Goal: Task Accomplishment & Management: Use online tool/utility

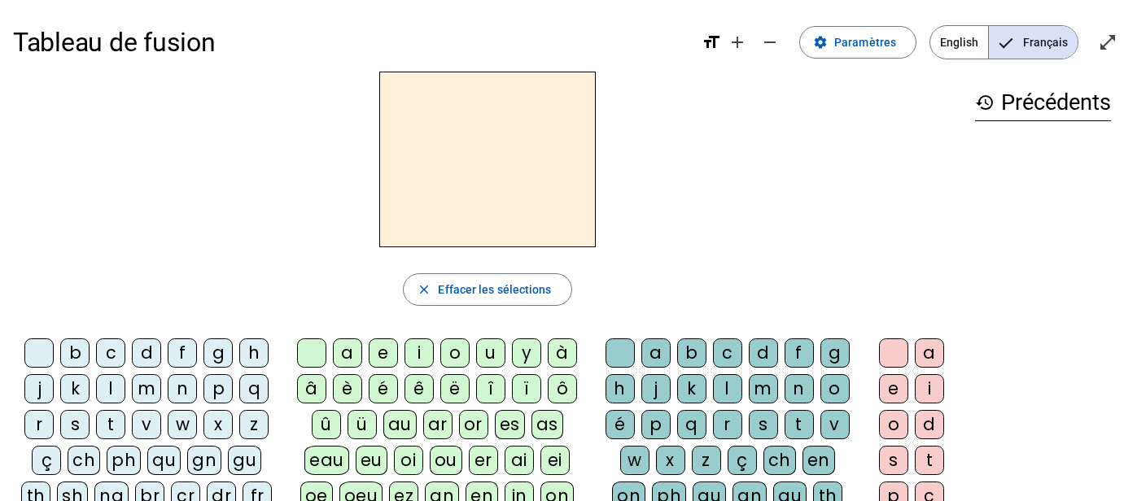
scroll to position [4, 0]
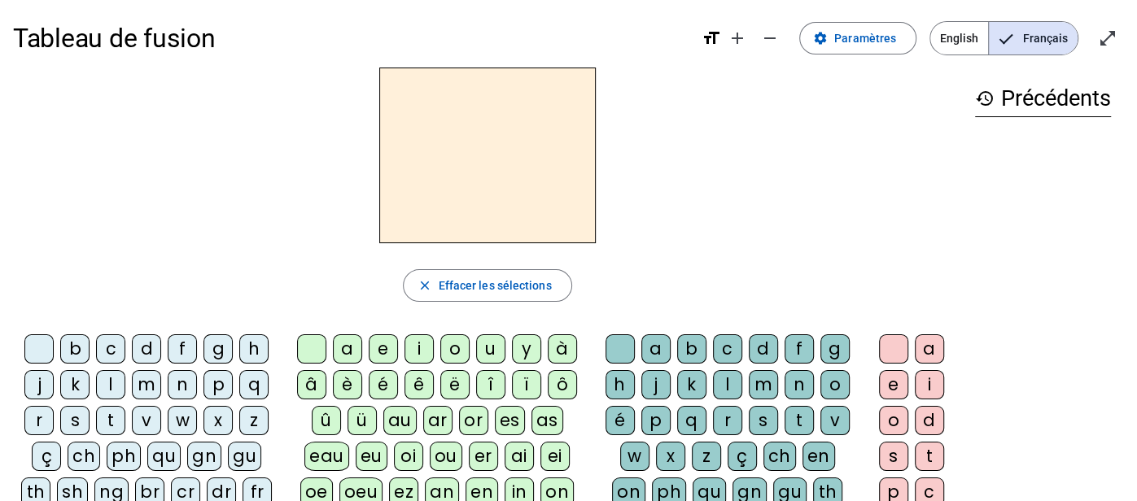
click at [533, 173] on h2 at bounding box center [487, 156] width 217 height 176
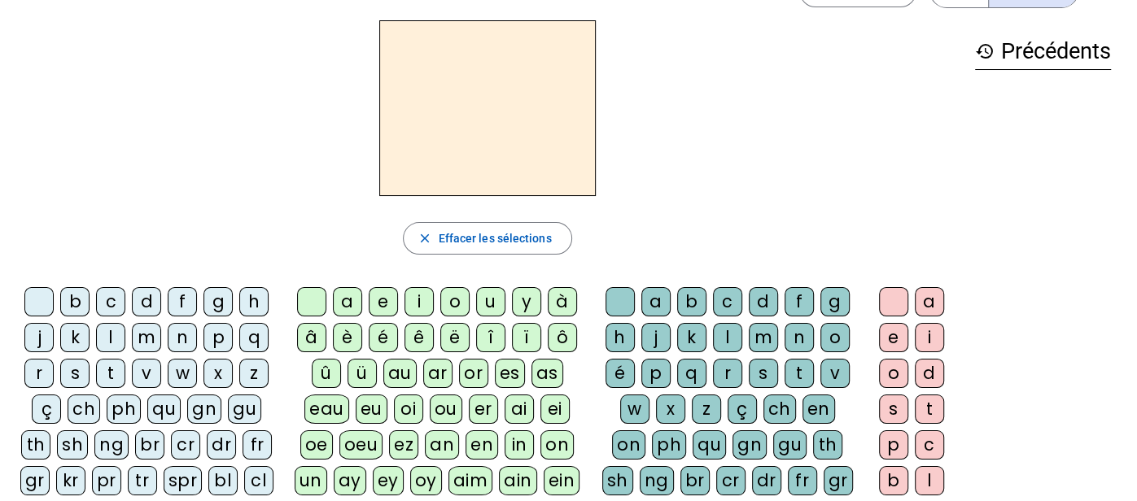
scroll to position [97, 0]
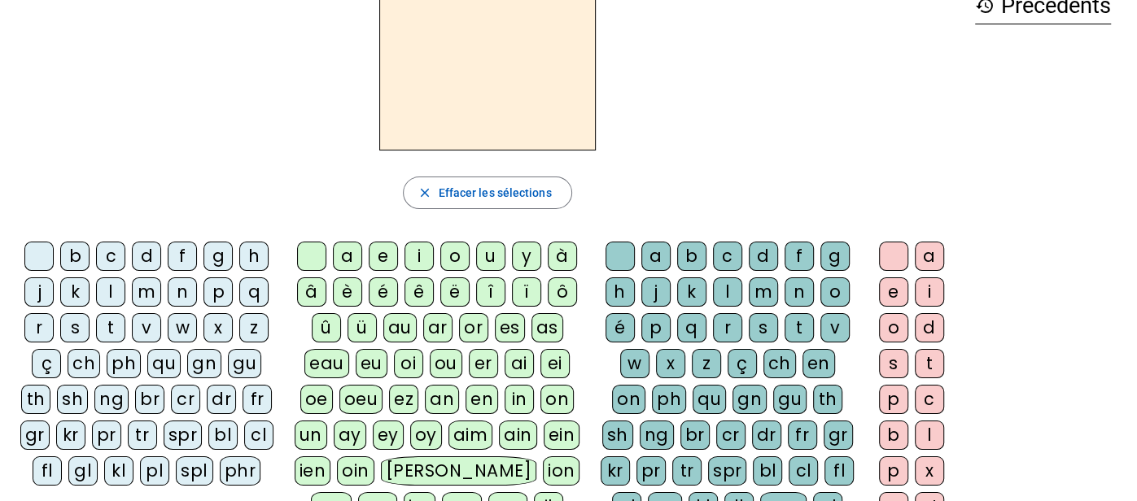
click at [512, 365] on div "ai" at bounding box center [519, 363] width 29 height 29
click at [724, 290] on div "l" at bounding box center [727, 292] width 29 height 29
click at [896, 291] on div "e" at bounding box center [893, 292] width 29 height 29
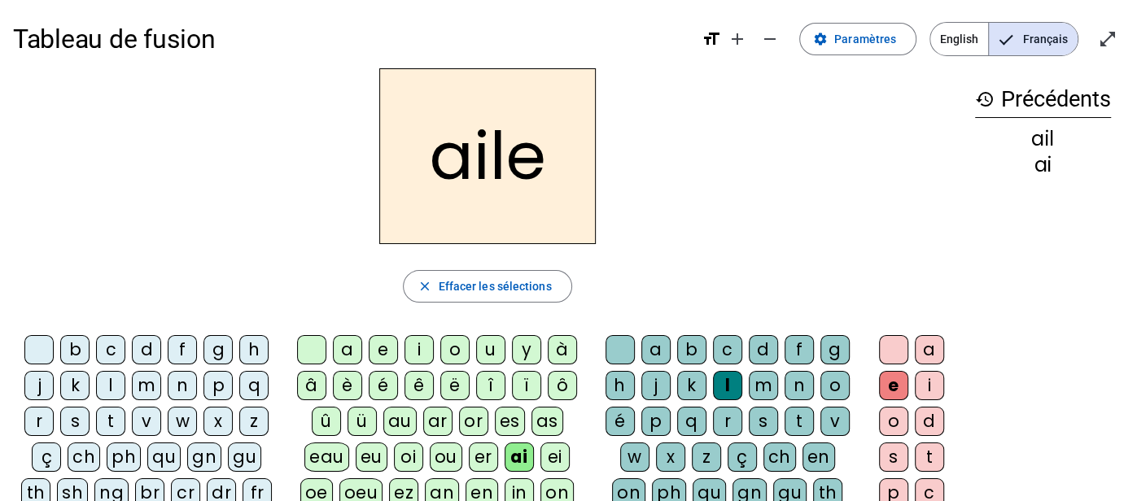
scroll to position [0, 0]
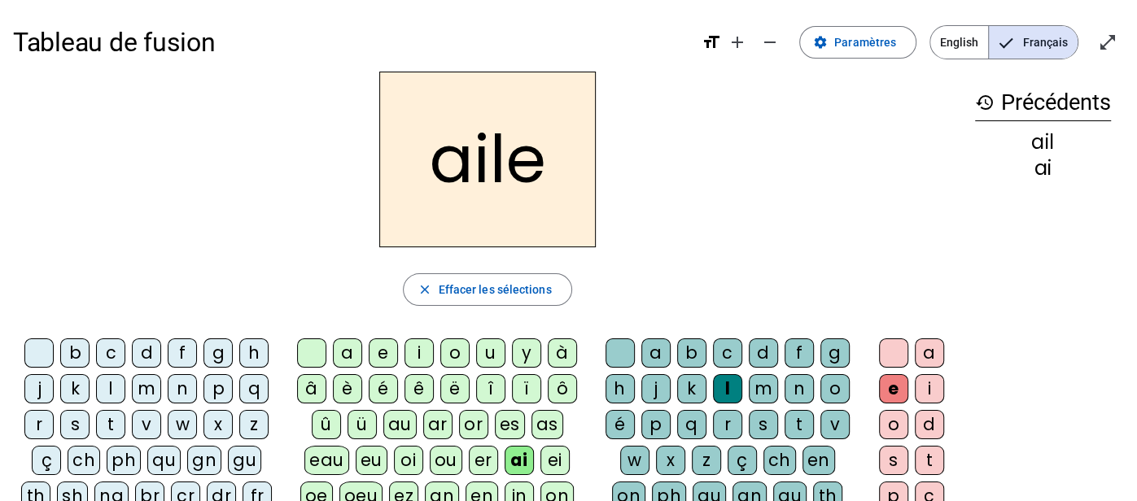
click at [762, 348] on div "d" at bounding box center [763, 353] width 29 height 29
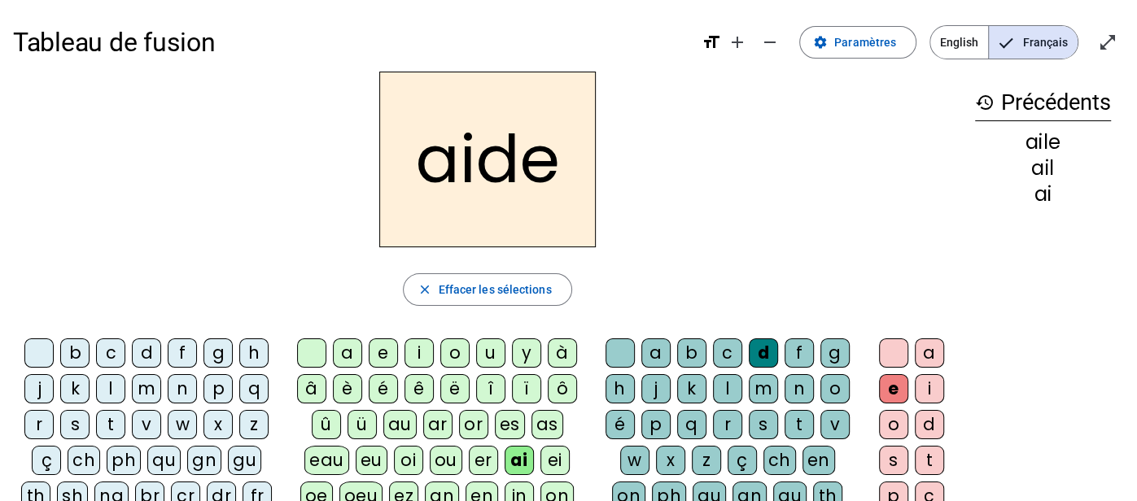
click at [112, 388] on div "l" at bounding box center [110, 388] width 29 height 29
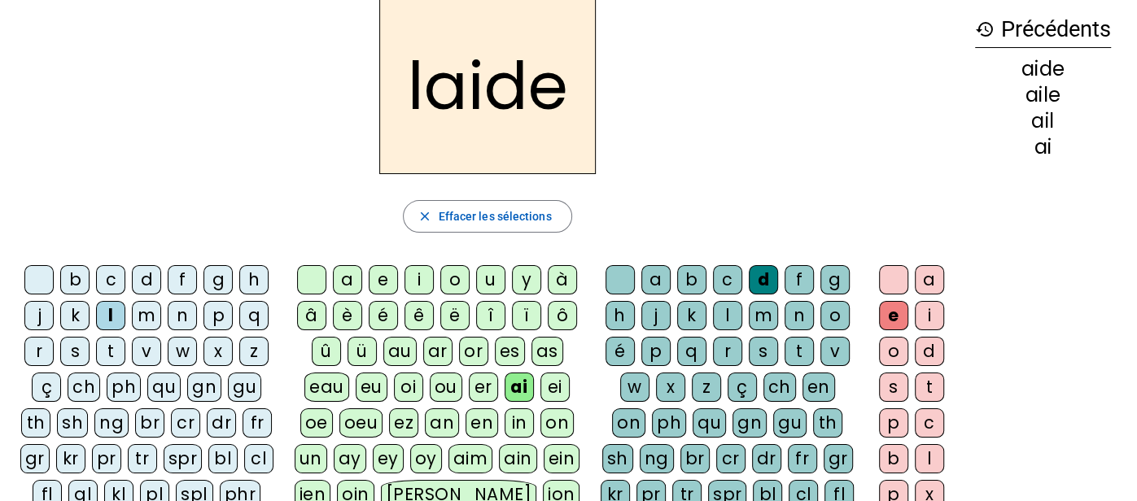
scroll to position [76, 0]
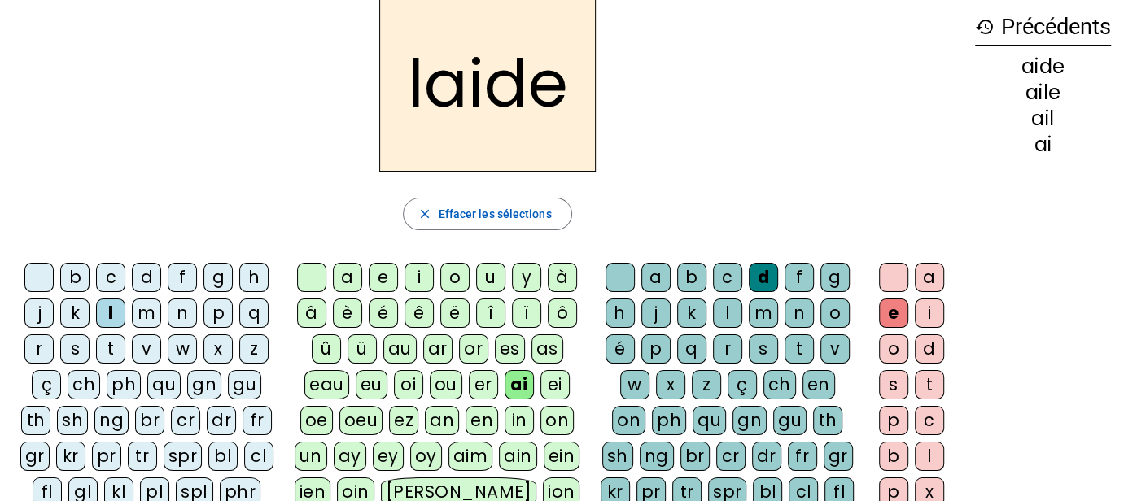
click at [155, 484] on div "pl" at bounding box center [154, 492] width 29 height 29
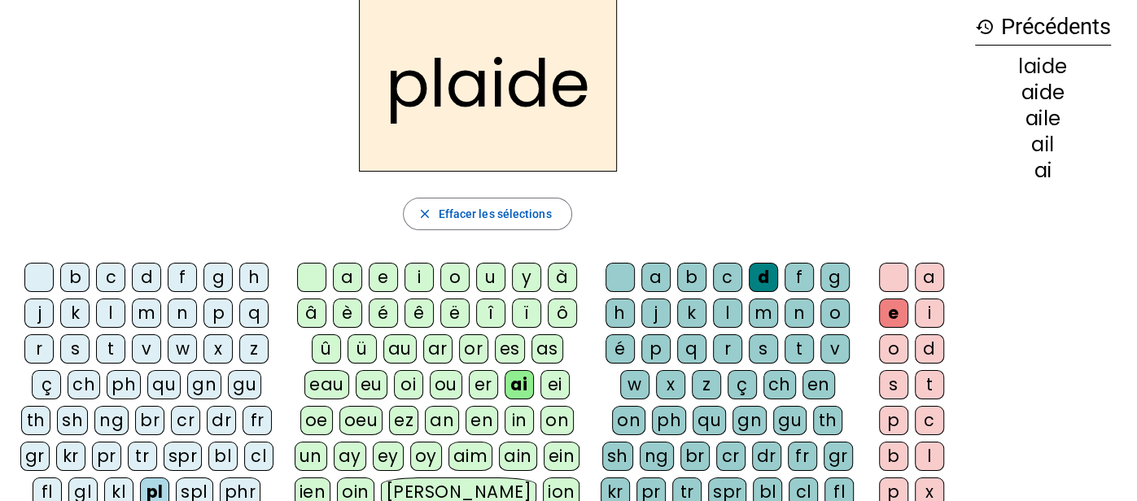
scroll to position [0, 0]
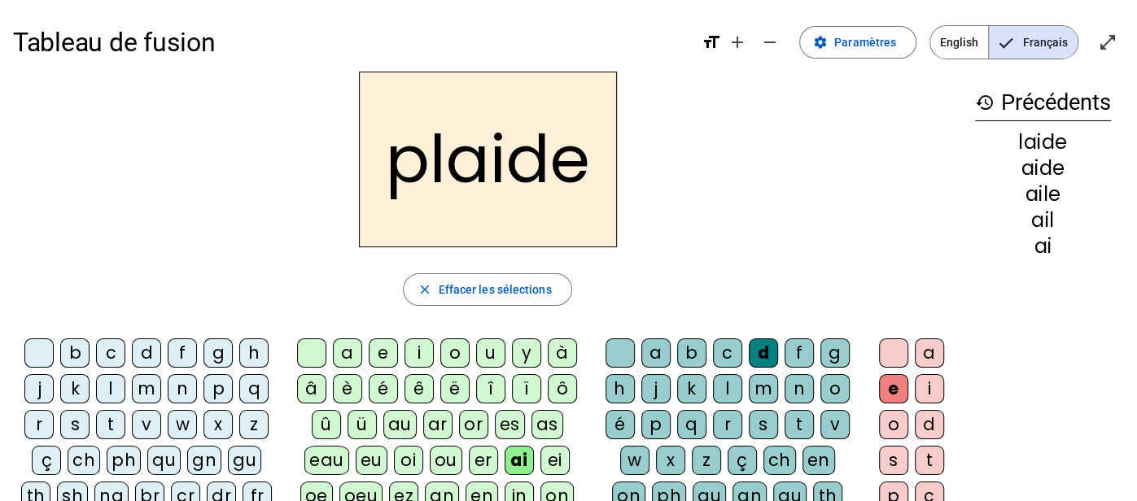
click at [717, 424] on div "r" at bounding box center [727, 424] width 29 height 29
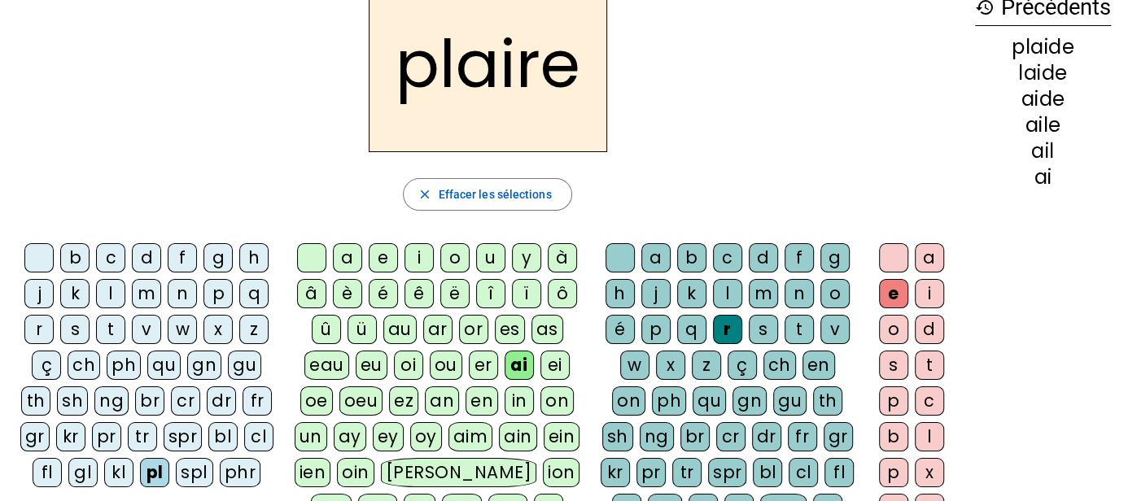
scroll to position [95, 0]
click at [250, 440] on div "cl" at bounding box center [258, 436] width 29 height 29
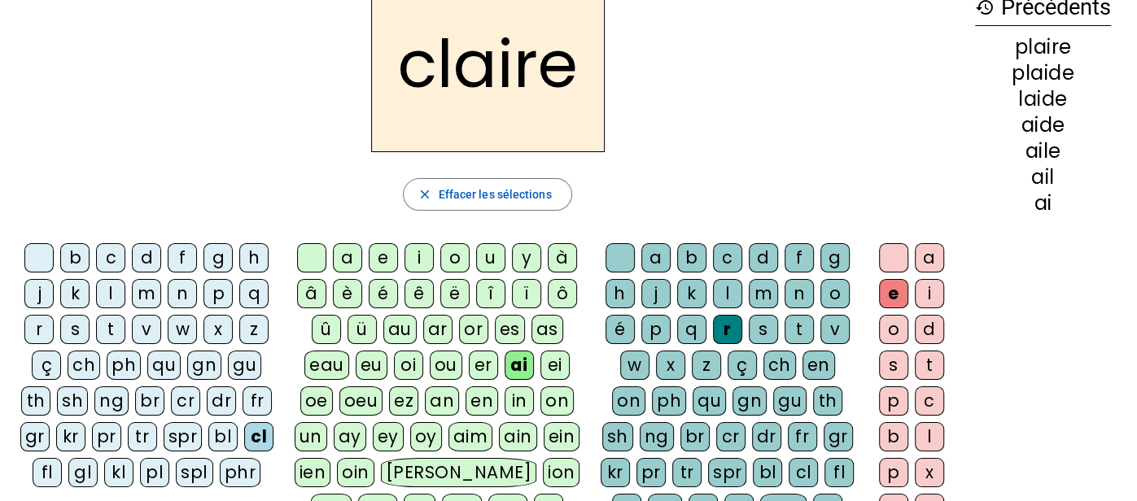
scroll to position [0, 0]
